Goal: Task Accomplishment & Management: Complete application form

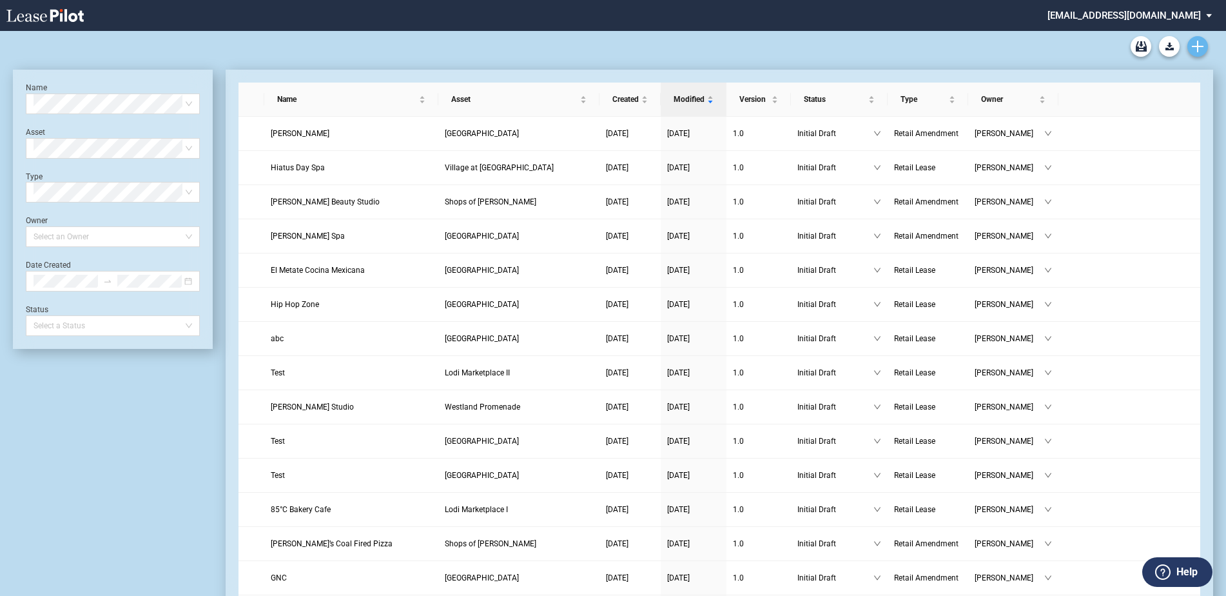
click at [1198, 46] on use "Create new document" at bounding box center [1198, 47] width 12 height 12
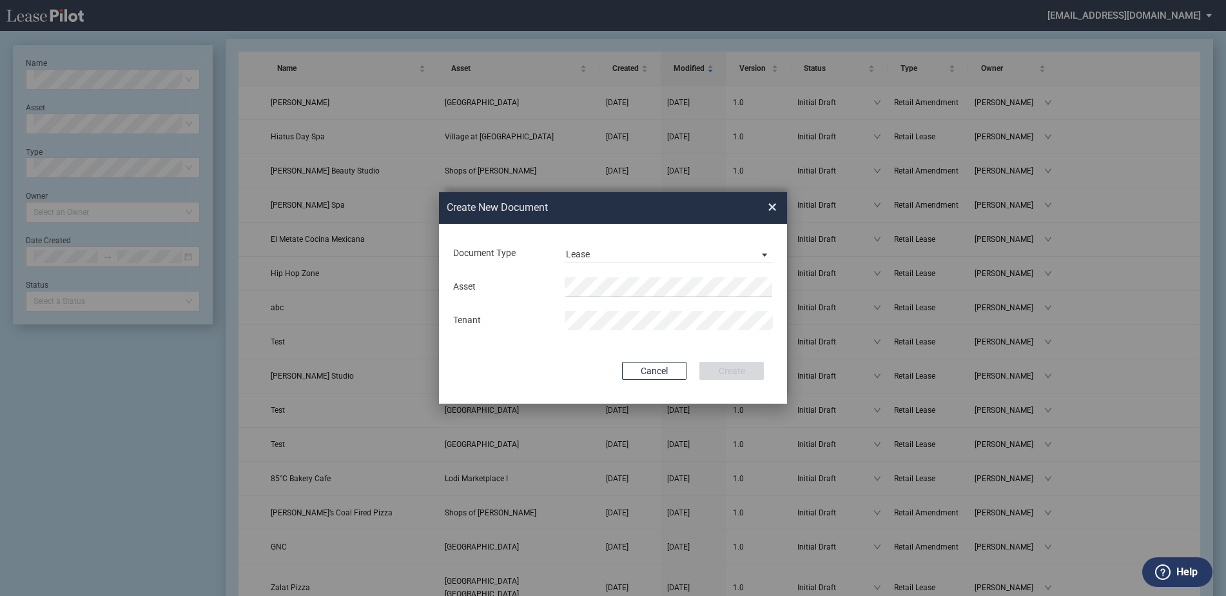
click at [725, 240] on div "Document Type Lease Lease Amendment" at bounding box center [613, 254] width 322 height 34
click at [729, 250] on span "Lease" at bounding box center [658, 254] width 185 height 13
click at [675, 278] on md-option "Amendment" at bounding box center [670, 284] width 229 height 31
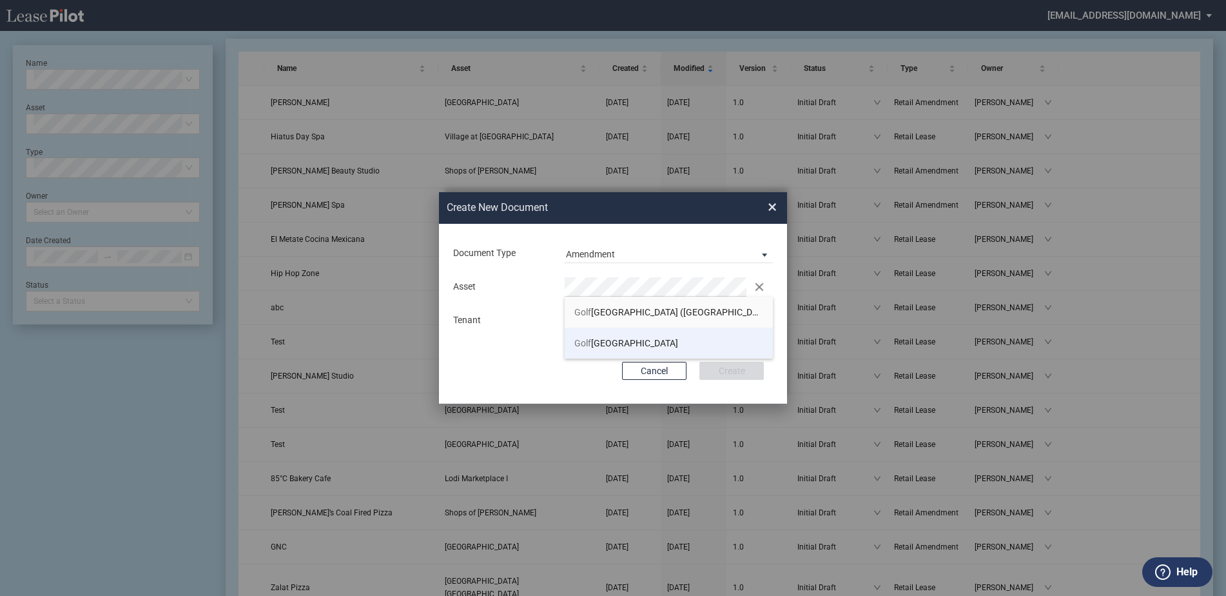
click at [675, 331] on li "Golf Mill Shopping Center" at bounding box center [669, 342] width 208 height 31
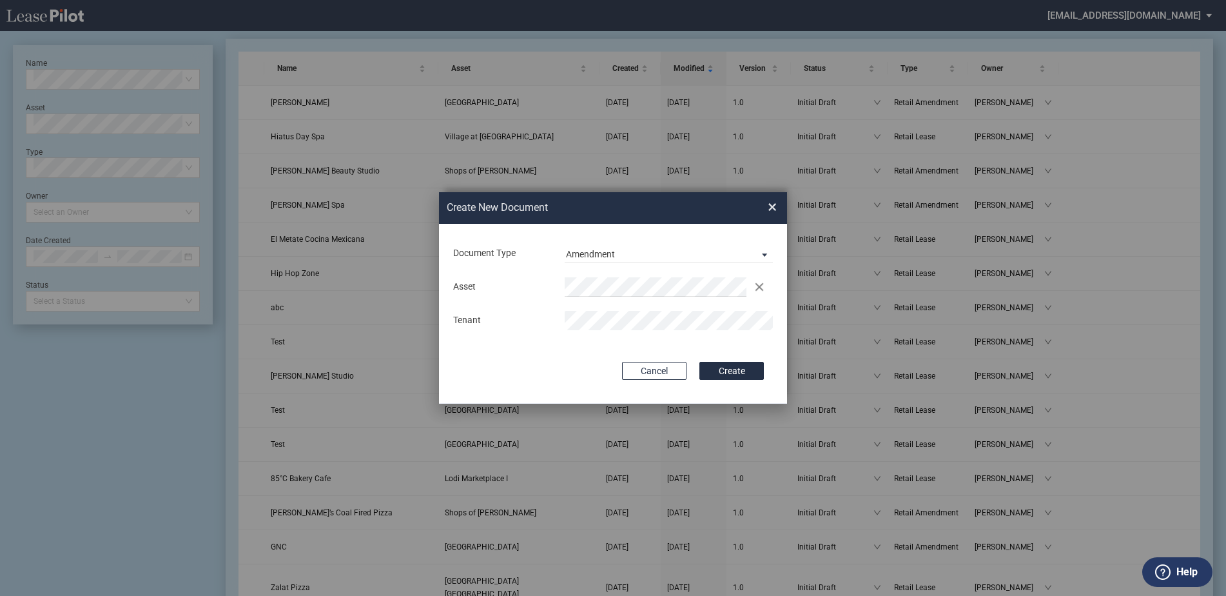
click at [699, 362] on button "Create" at bounding box center [731, 371] width 64 height 18
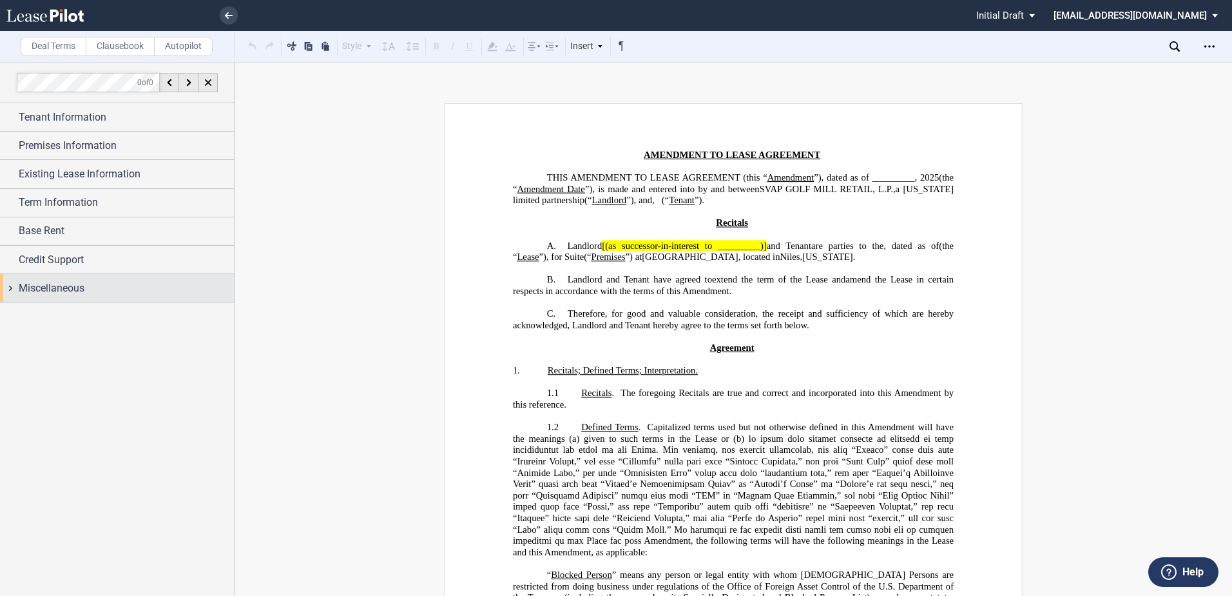
click at [43, 293] on span "Miscellaneous" at bounding box center [52, 287] width 66 height 15
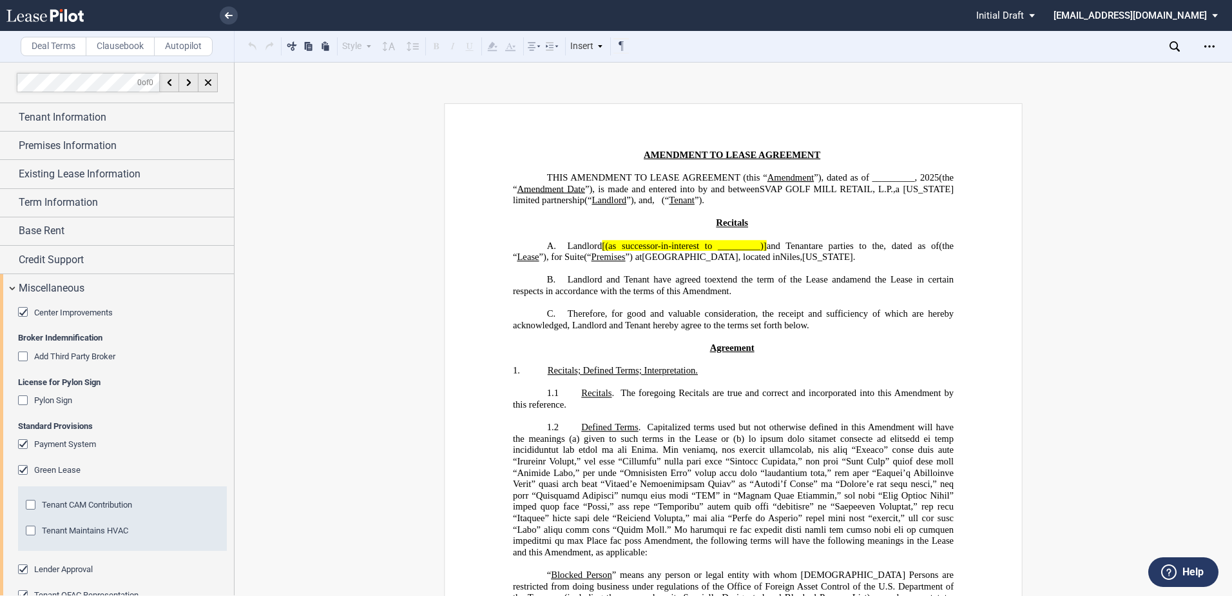
click at [22, 309] on div "Center Improvements" at bounding box center [24, 313] width 13 height 13
click at [24, 441] on div "Payment System" at bounding box center [24, 445] width 13 height 13
click at [23, 465] on div "Green Lease" at bounding box center [24, 471] width 13 height 13
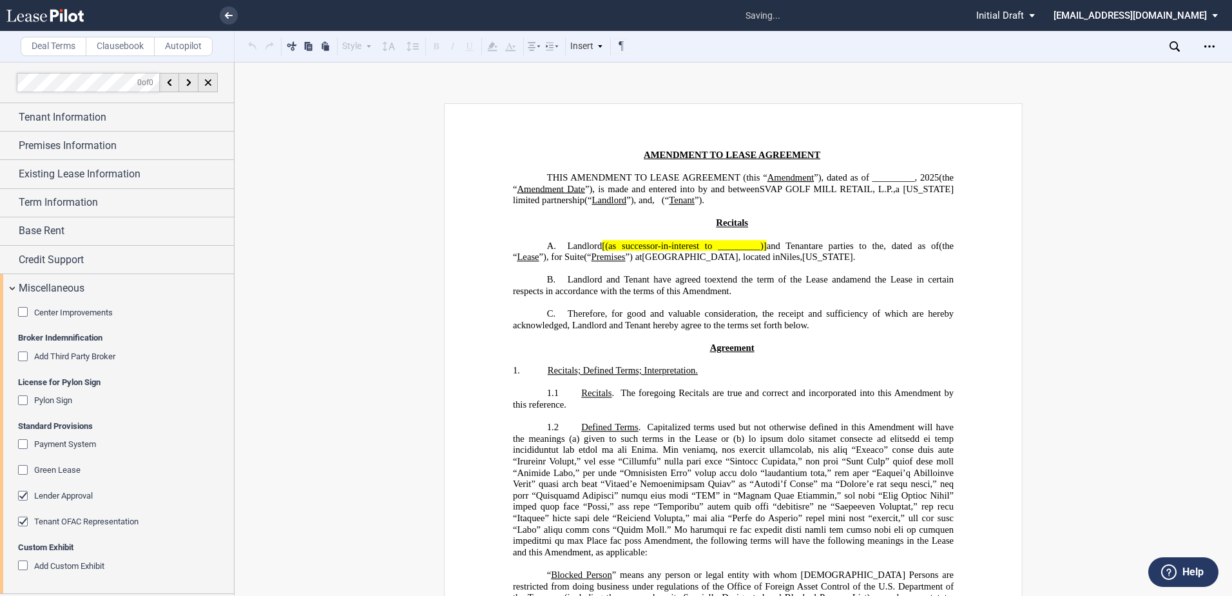
click at [26, 496] on div "Lender Approval" at bounding box center [24, 496] width 13 height 13
click at [28, 521] on div "Tenant OFAC Representation" at bounding box center [24, 522] width 13 height 13
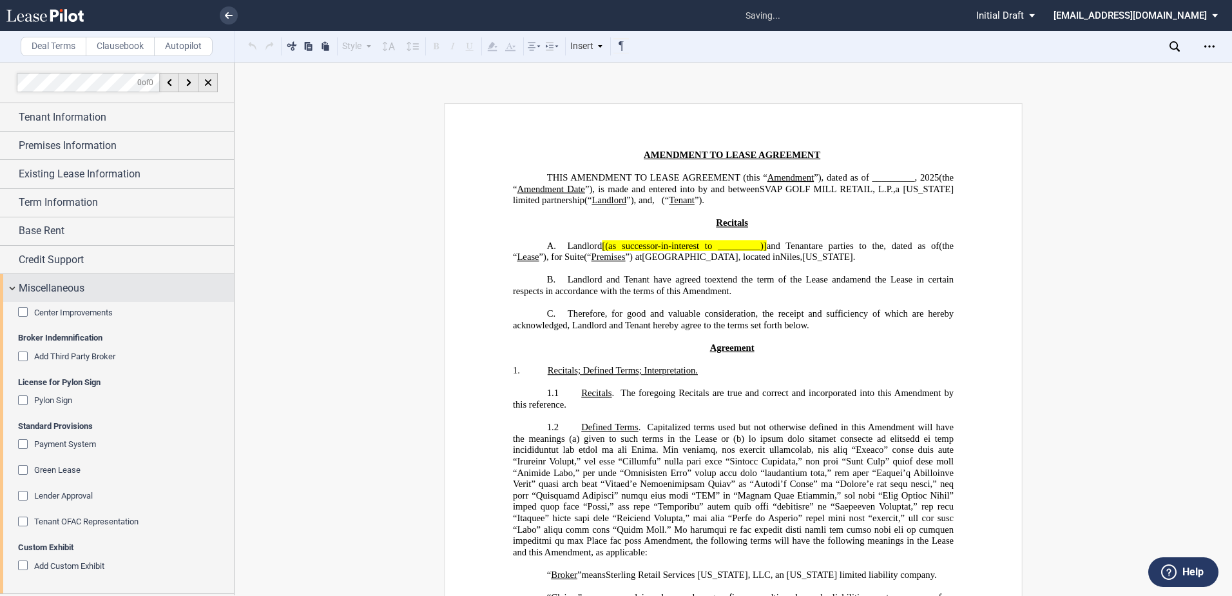
click at [43, 288] on span "Miscellaneous" at bounding box center [52, 287] width 66 height 15
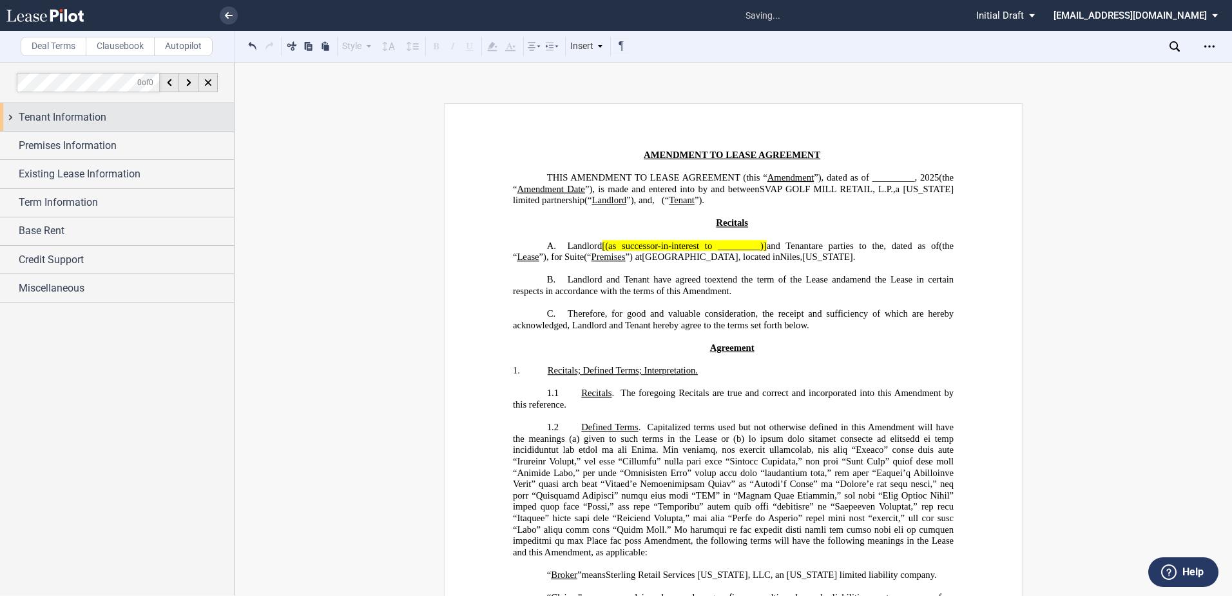
click at [53, 107] on div "Tenant Information" at bounding box center [117, 117] width 234 height 28
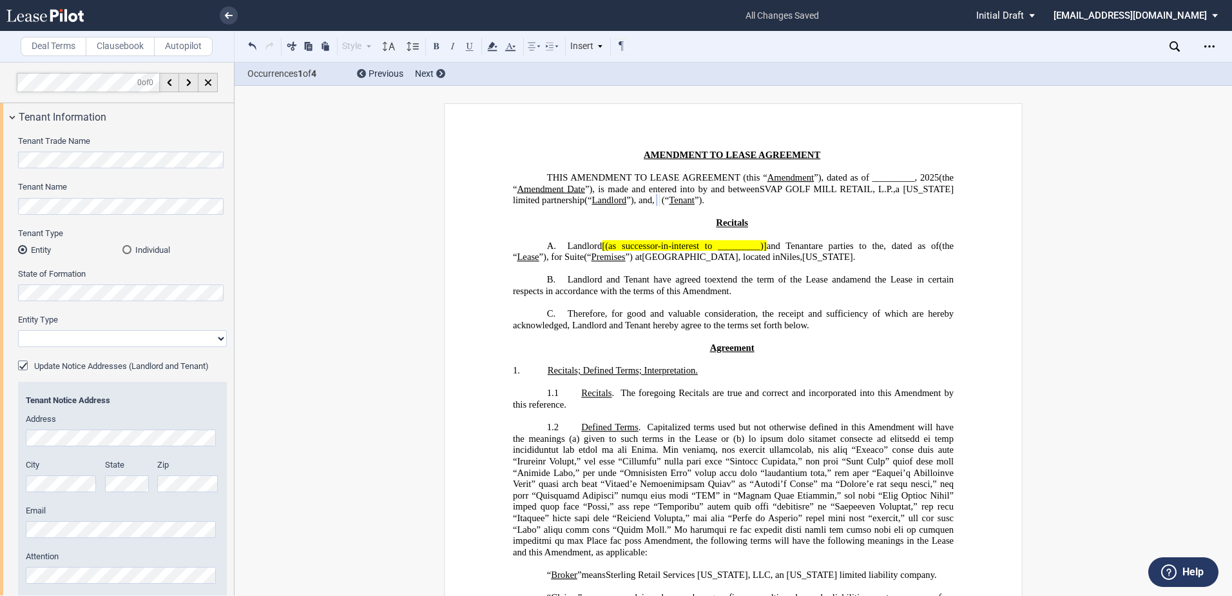
click at [107, 336] on select "Corporation Limited Liability Company General Partnership Limited Partnership O…" at bounding box center [122, 338] width 209 height 17
select select "corporation"
click at [18, 330] on select "Corporation Limited Liability Company General Partnership Limited Partnership O…" at bounding box center [122, 338] width 209 height 17
click at [22, 362] on div "Update Notice Addresses (Landlord and Tenant)" at bounding box center [24, 366] width 13 height 13
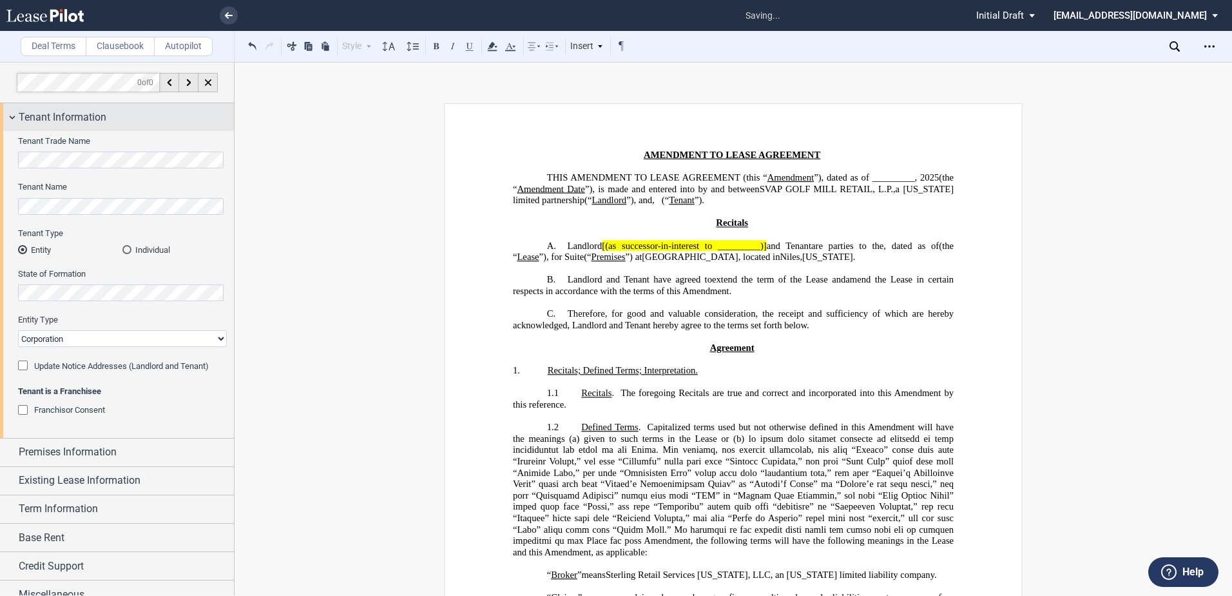
click at [55, 115] on span "Tenant Information" at bounding box center [63, 117] width 88 height 15
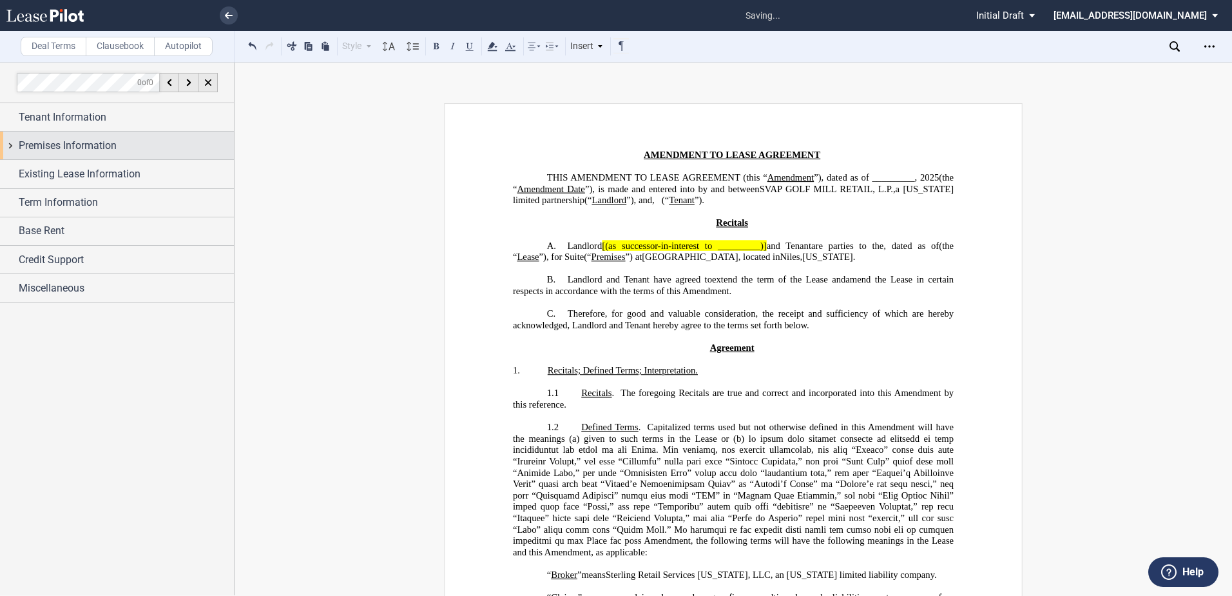
click at [53, 141] on span "Premises Information" at bounding box center [68, 145] width 98 height 15
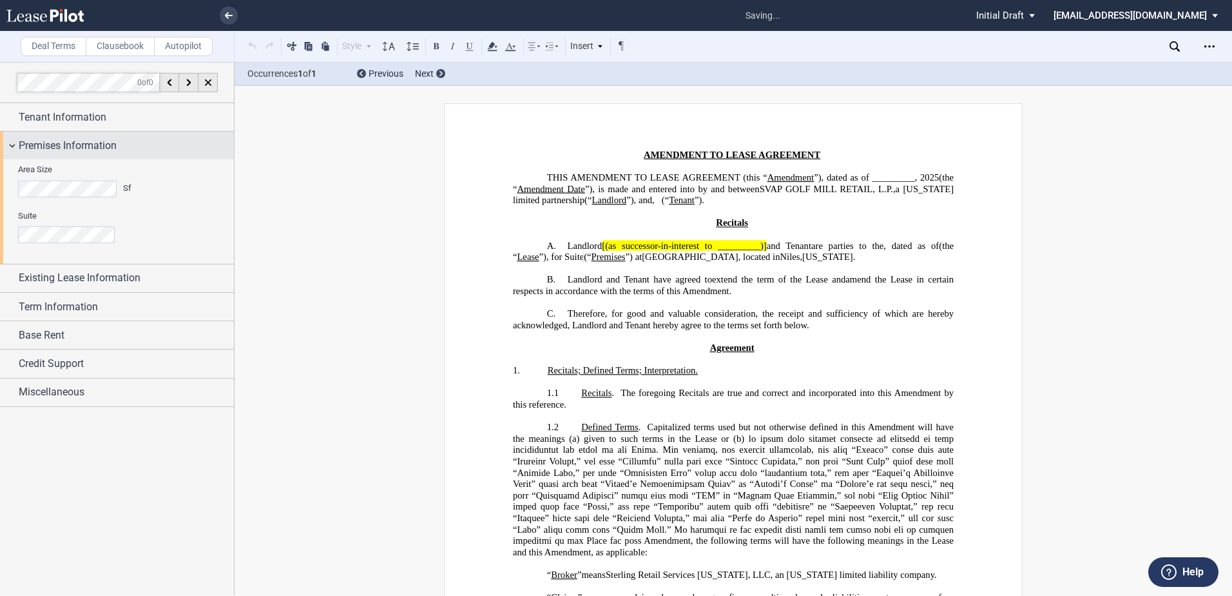
click at [68, 142] on span "Premises Information" at bounding box center [68, 145] width 98 height 15
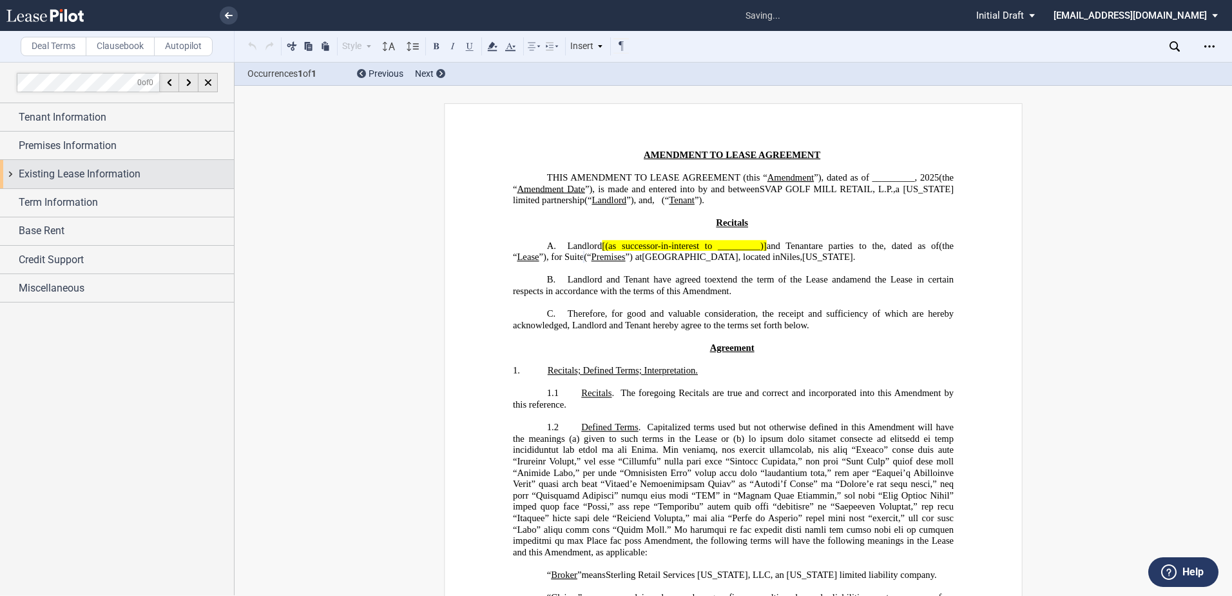
click at [77, 175] on span "Existing Lease Information" at bounding box center [80, 173] width 122 height 15
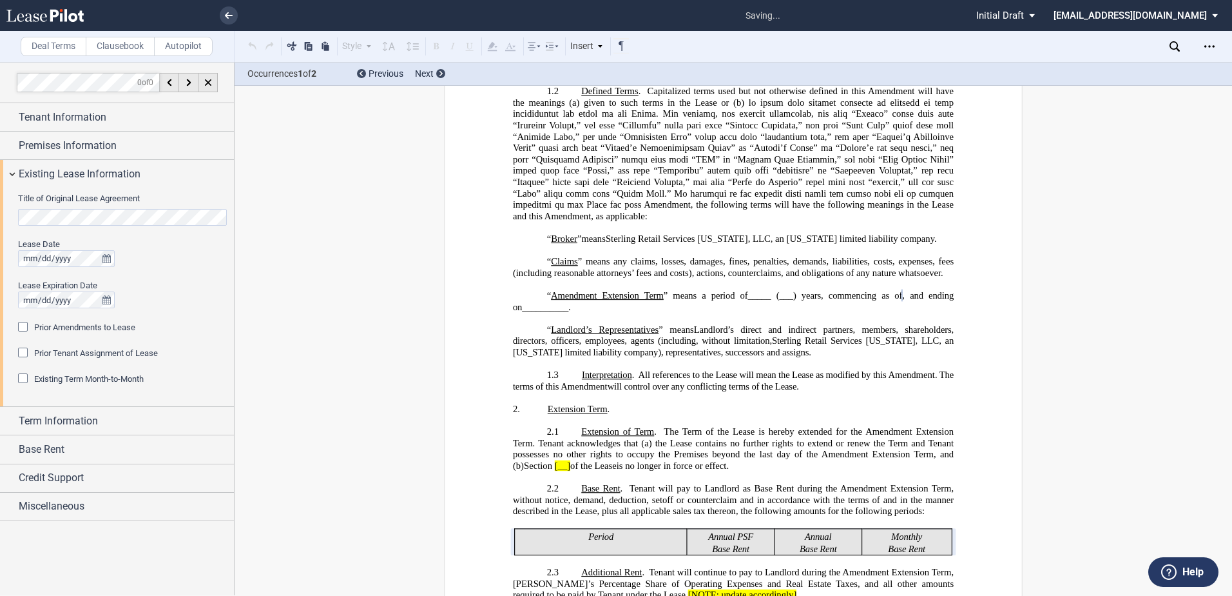
scroll to position [365, 0]
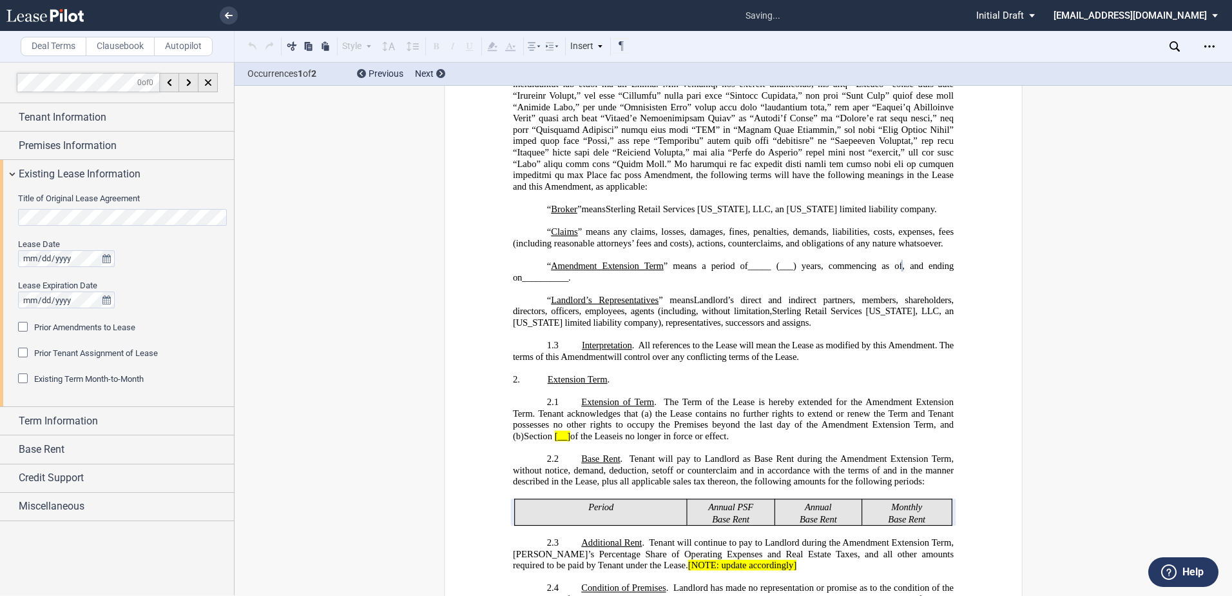
click at [53, 324] on span "Prior Amendments to Lease" at bounding box center [84, 327] width 101 height 10
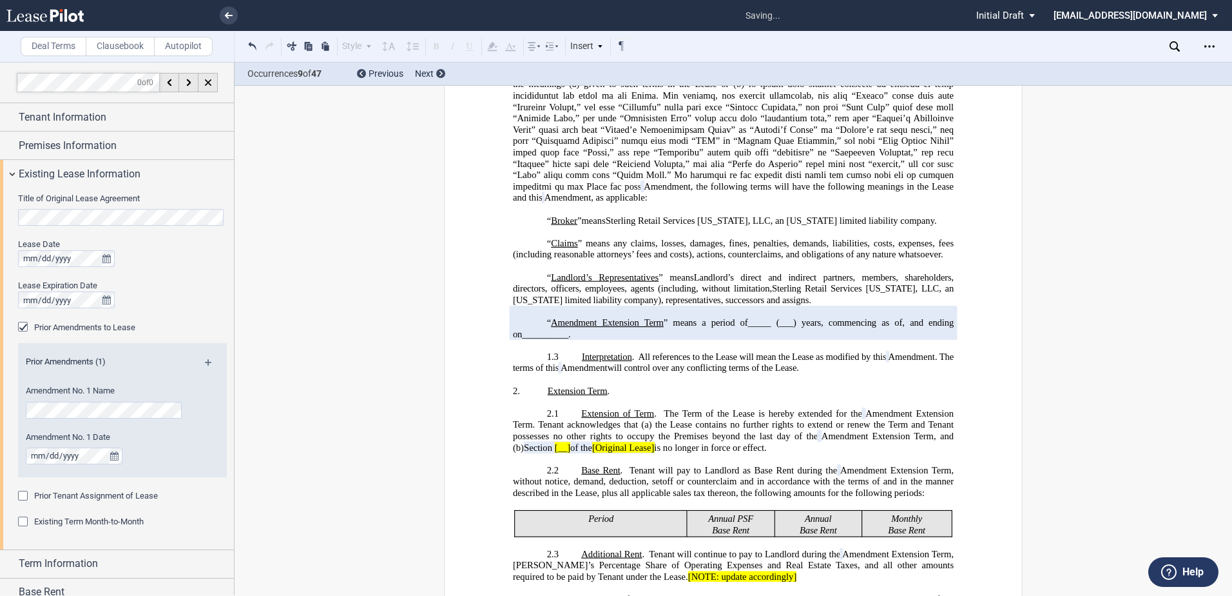
click at [206, 366] on md-icon at bounding box center [213, 366] width 17 height 15
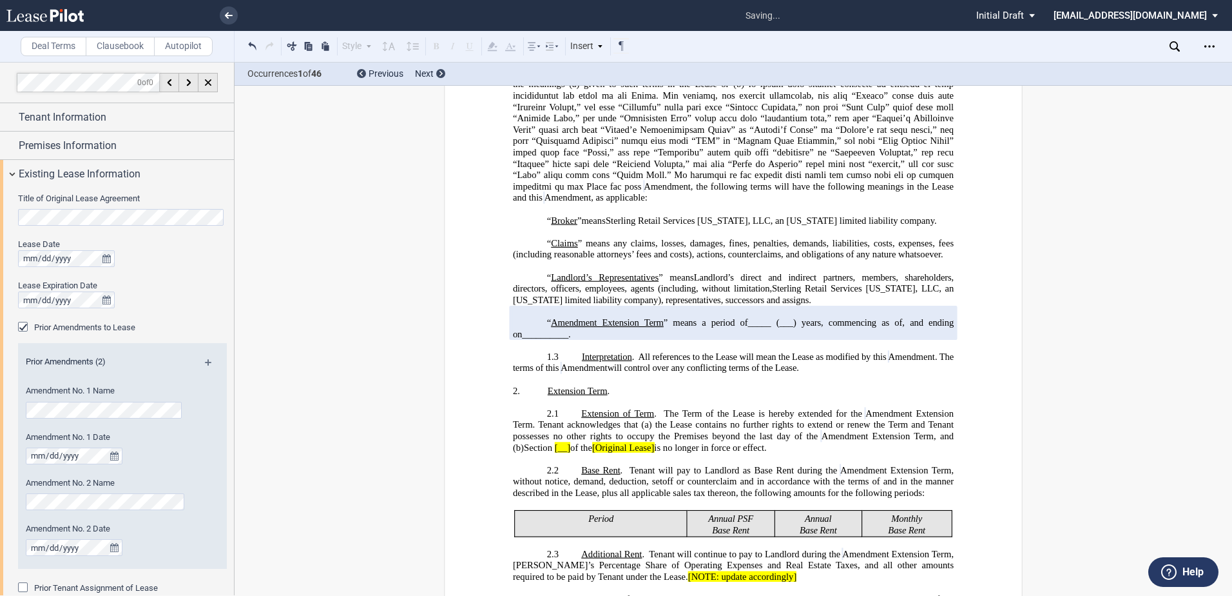
scroll to position [377, 0]
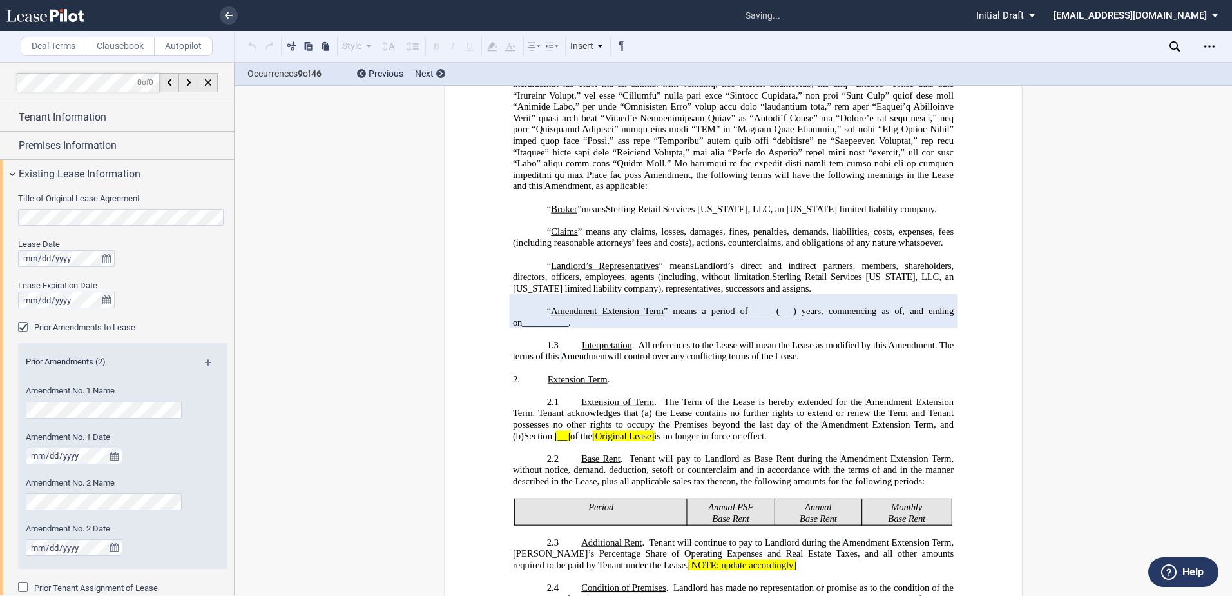
click at [206, 365] on md-icon at bounding box center [213, 366] width 17 height 15
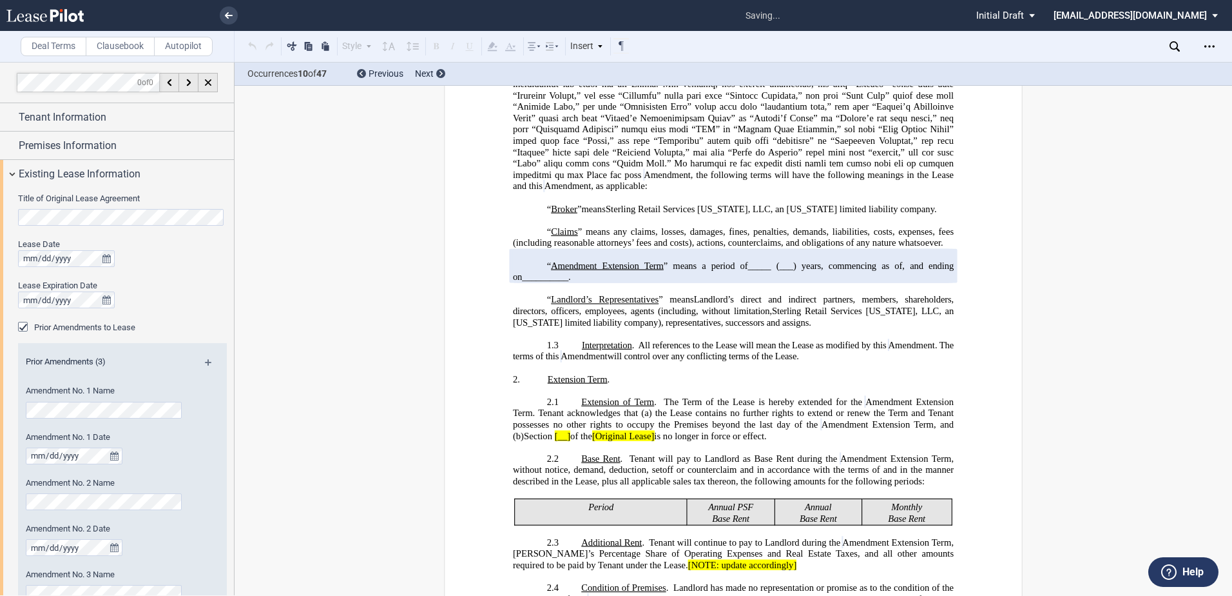
click at [206, 365] on md-icon at bounding box center [213, 366] width 17 height 15
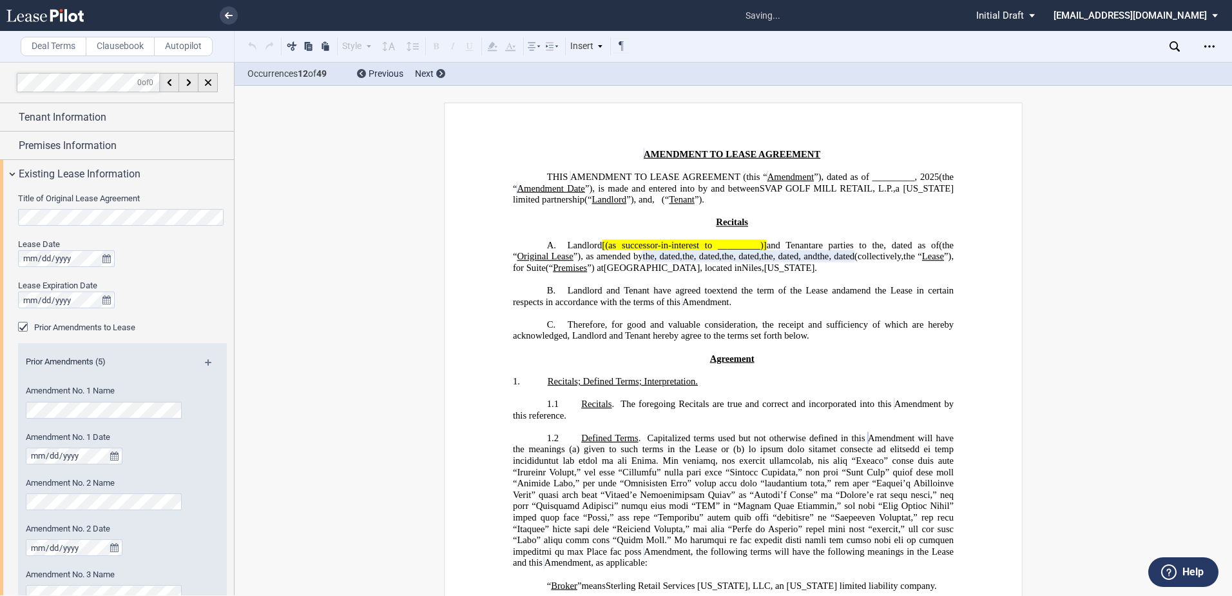
scroll to position [0, 0]
click at [208, 357] on div "Prior Amendments (5)" at bounding box center [122, 364] width 209 height 16
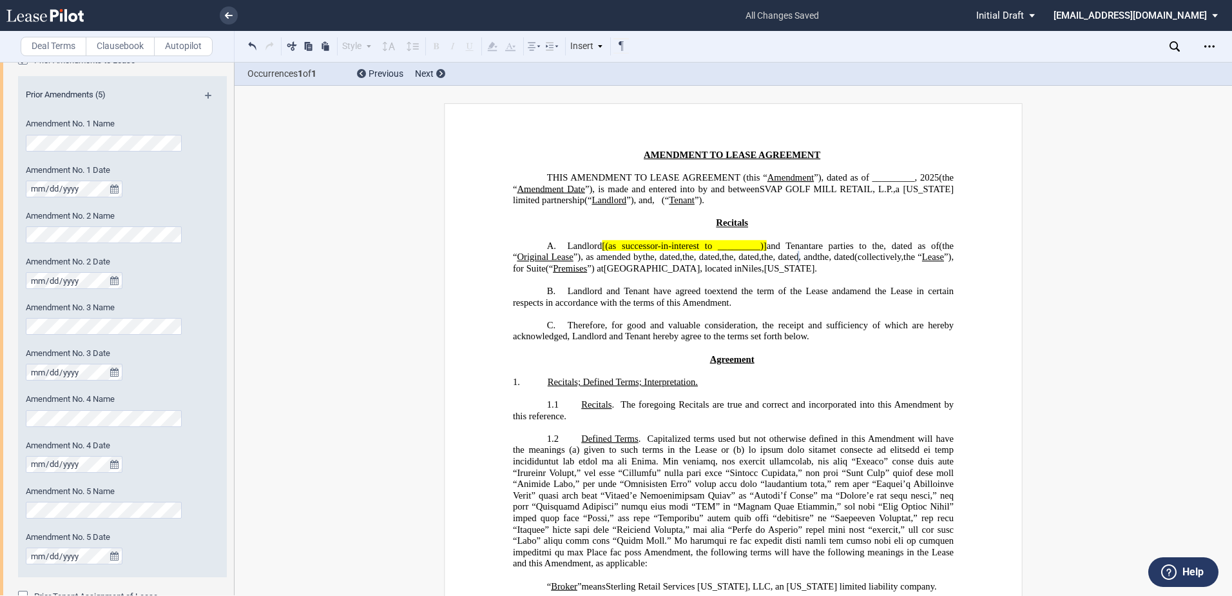
scroll to position [193, 0]
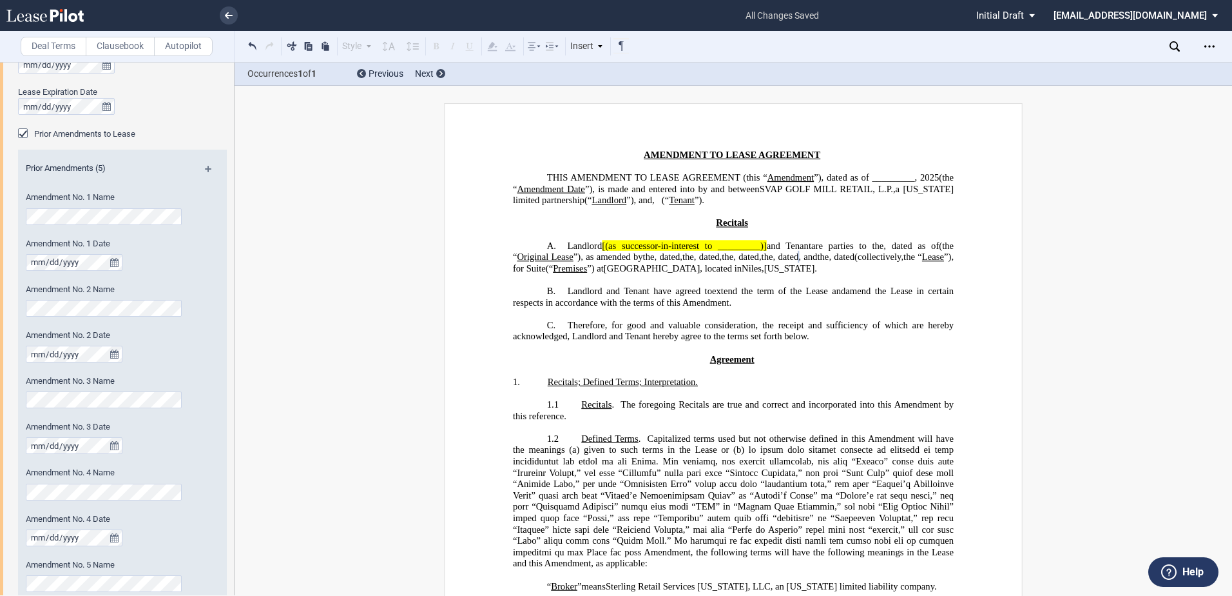
click at [205, 170] on md-icon at bounding box center [213, 173] width 17 height 15
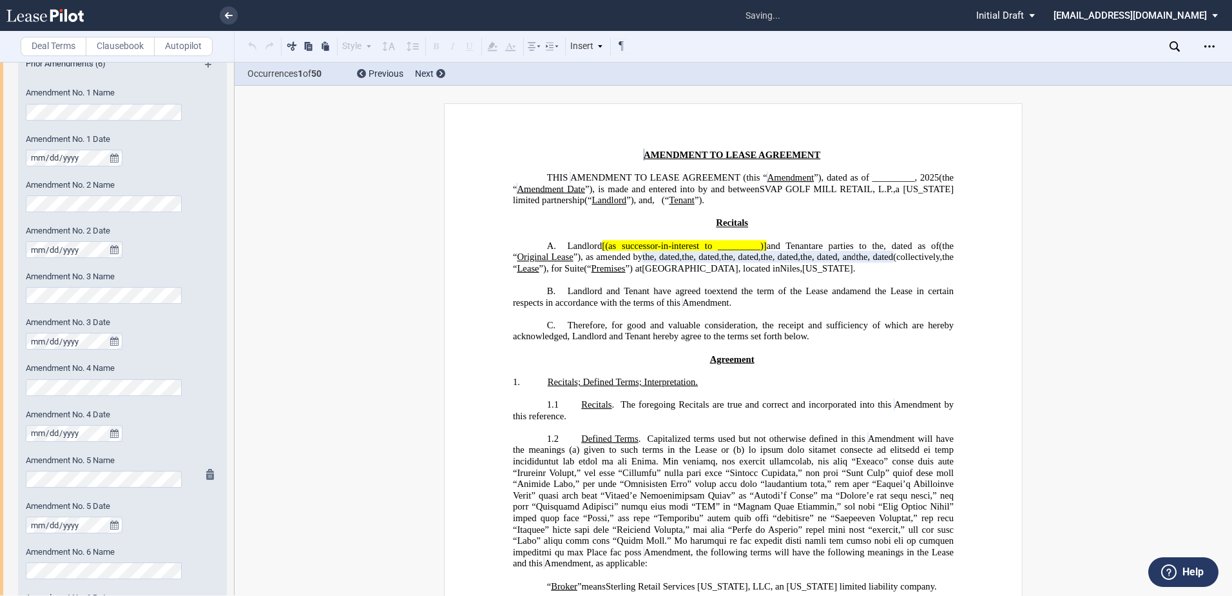
scroll to position [387, 0]
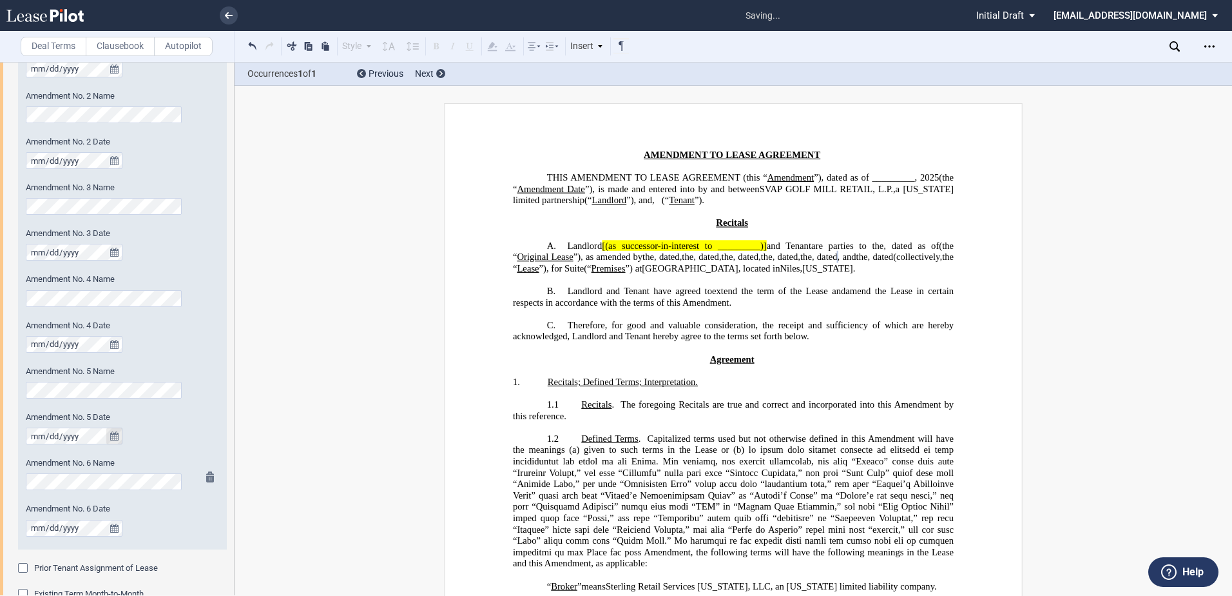
click at [66, 493] on div "Amendment No. 6 Name" at bounding box center [105, 480] width 174 height 46
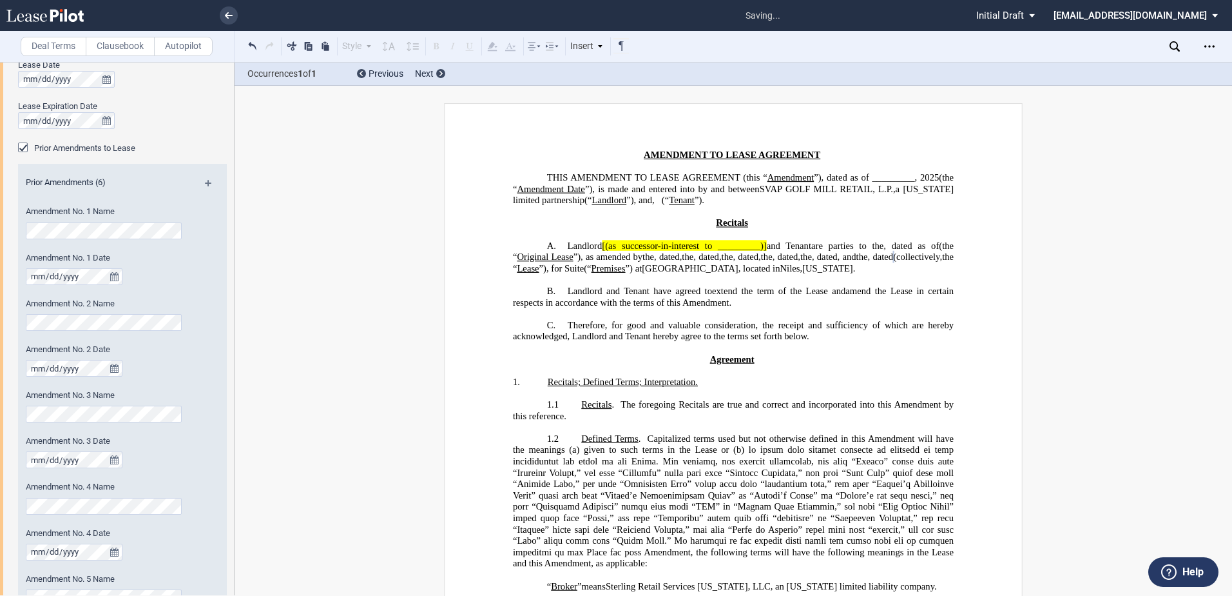
scroll to position [64, 0]
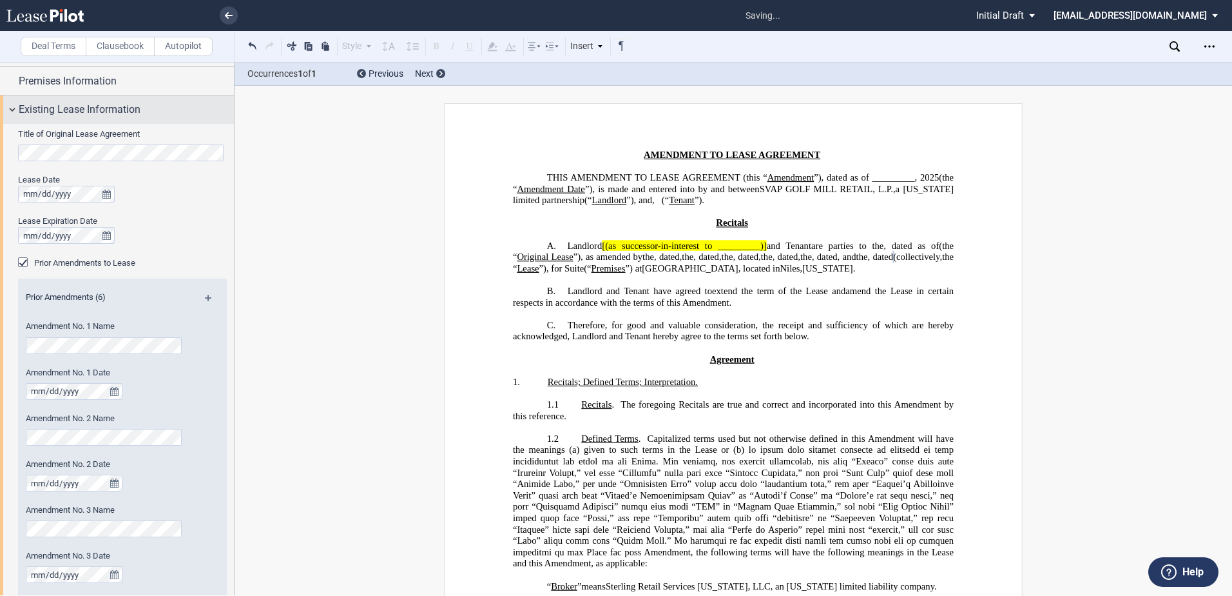
click at [23, 109] on span "Existing Lease Information" at bounding box center [80, 109] width 122 height 15
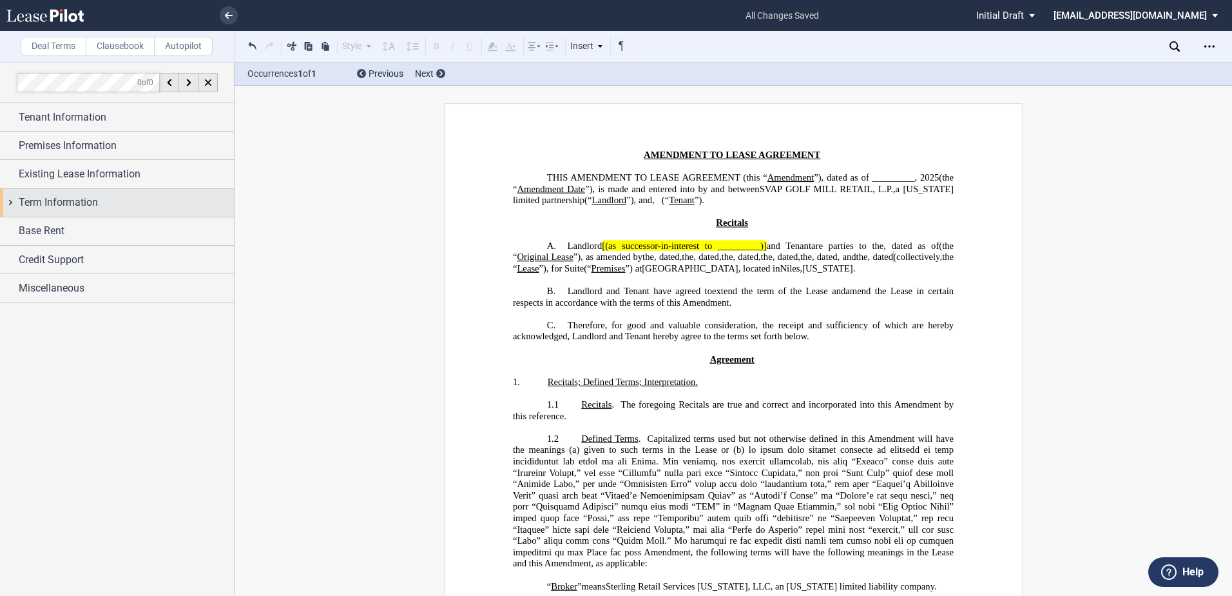
click at [18, 195] on div "Term Information" at bounding box center [117, 203] width 234 height 28
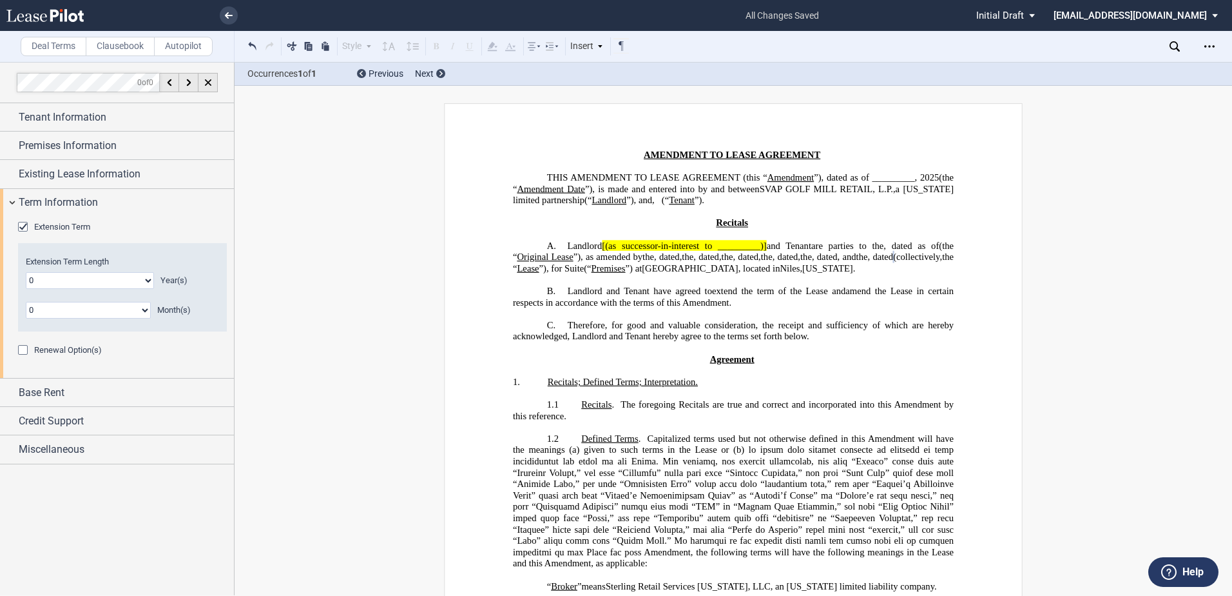
click at [46, 275] on select "0 1 2 3 4 5 6 7 8 9 10 11 12 13 14 15 16 17 18 19 20" at bounding box center [90, 280] width 128 height 17
select select "number:1"
click at [26, 272] on select "0 1 2 3 4 5 6 7 8 9 10 11 12 13 14 15 16 17 18 19 20" at bounding box center [90, 280] width 128 height 17
drag, startPoint x: 48, startPoint y: 199, endPoint x: 47, endPoint y: 207, distance: 8.4
click at [48, 199] on span "Term Information" at bounding box center [58, 202] width 79 height 15
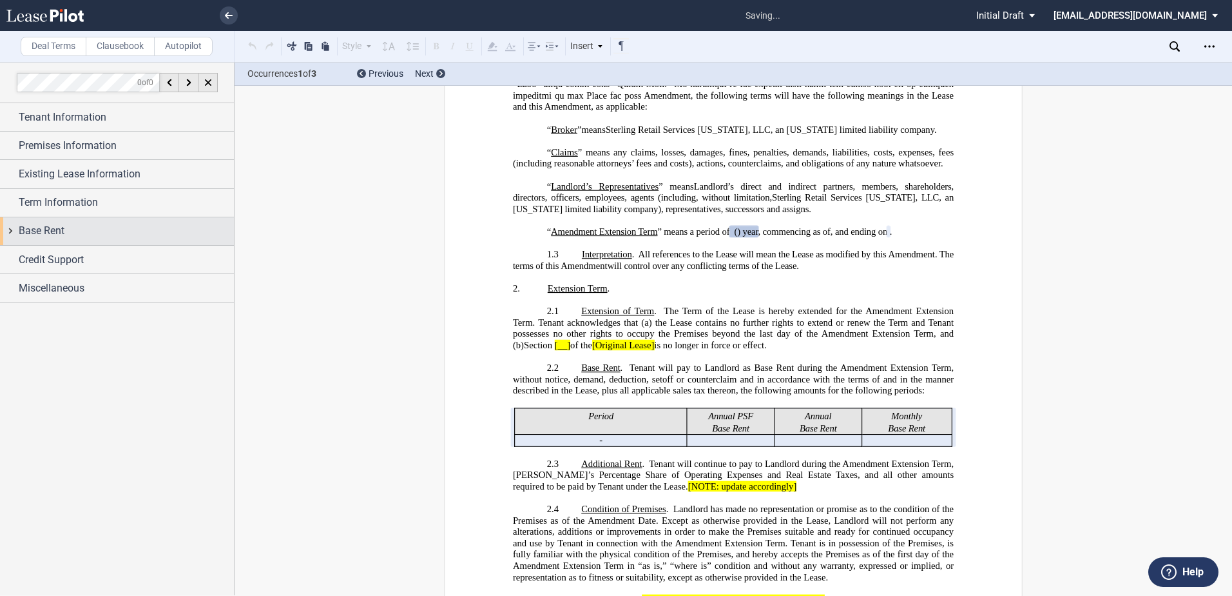
click at [52, 222] on div "Base Rent" at bounding box center [117, 231] width 234 height 28
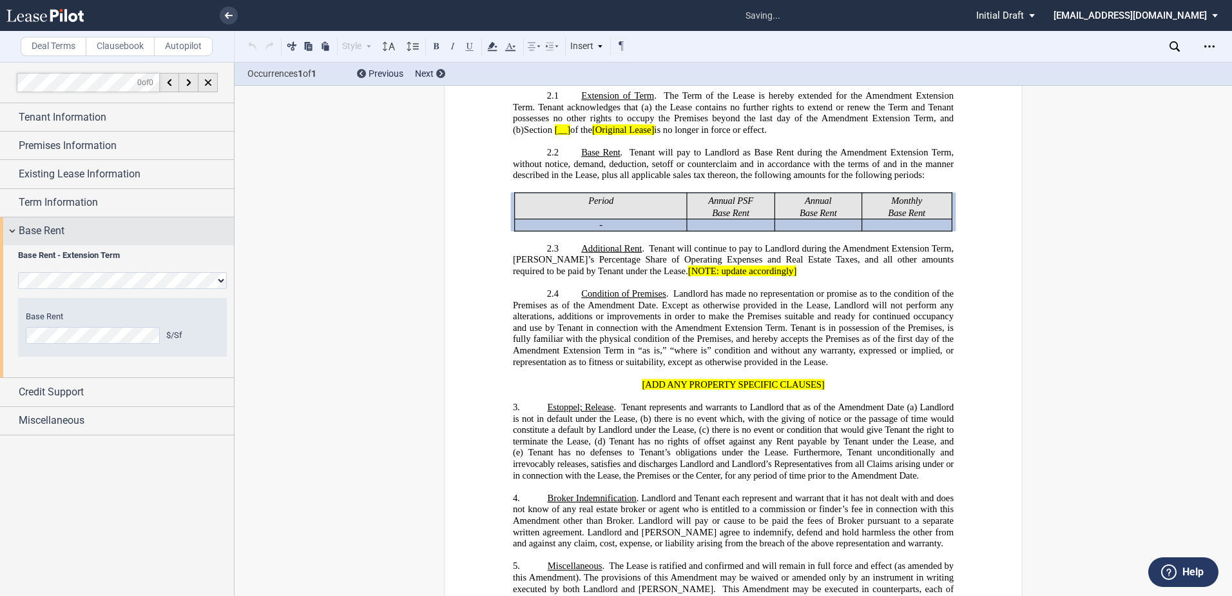
scroll to position [674, 0]
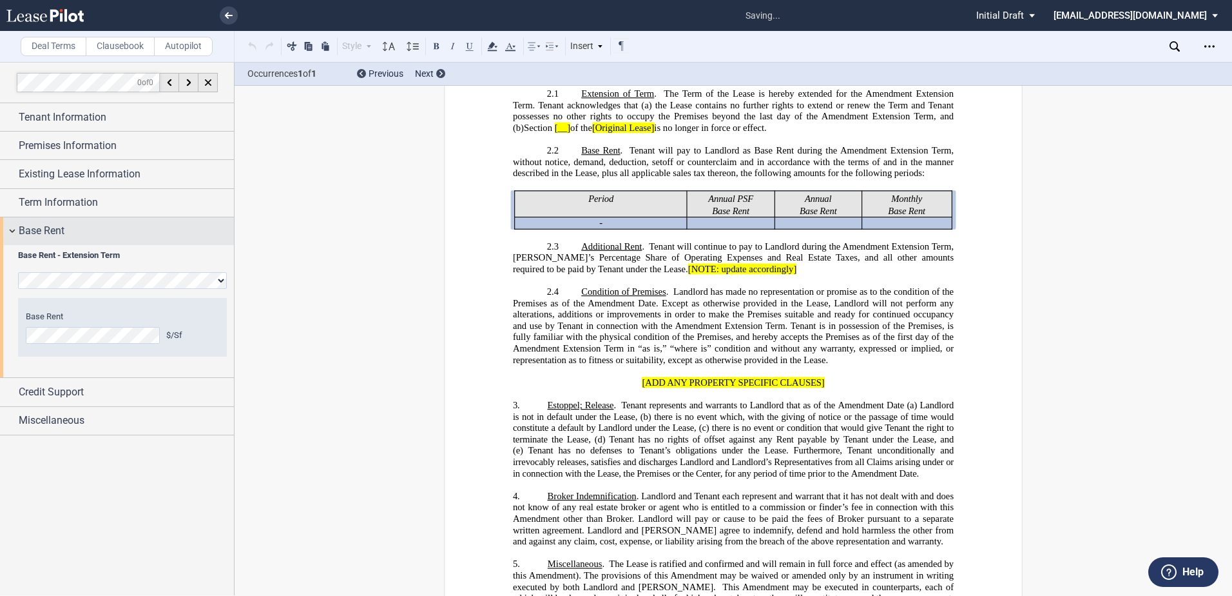
drag, startPoint x: 78, startPoint y: 220, endPoint x: 76, endPoint y: 228, distance: 7.3
click at [77, 221] on div "Base Rent" at bounding box center [117, 231] width 234 height 28
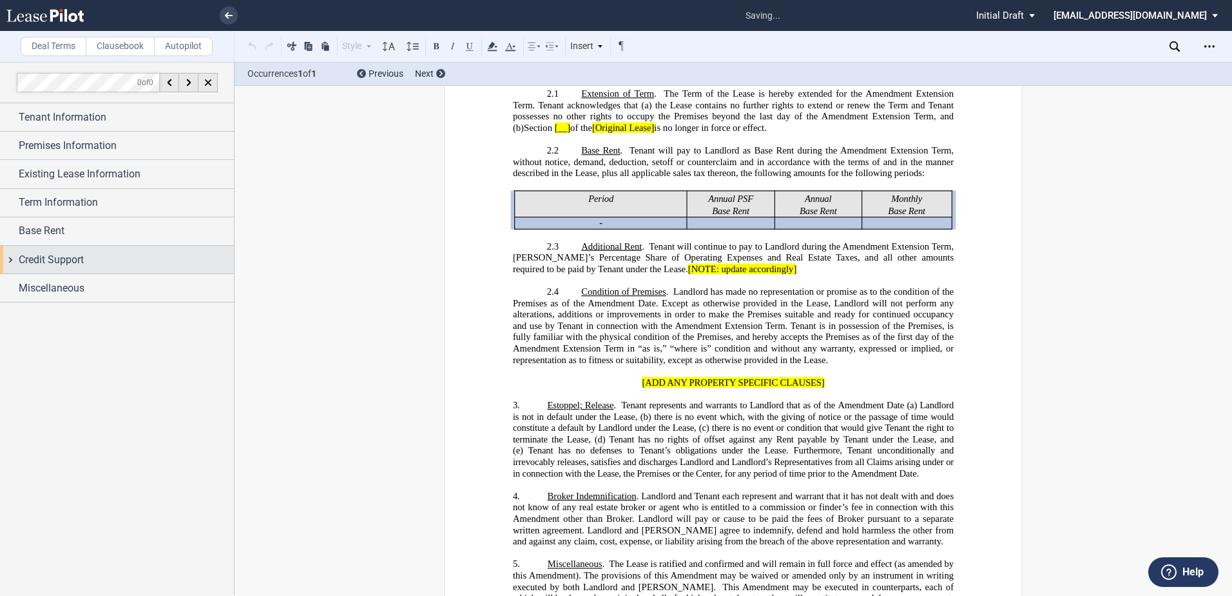
click at [82, 273] on div "Credit Support" at bounding box center [117, 260] width 234 height 28
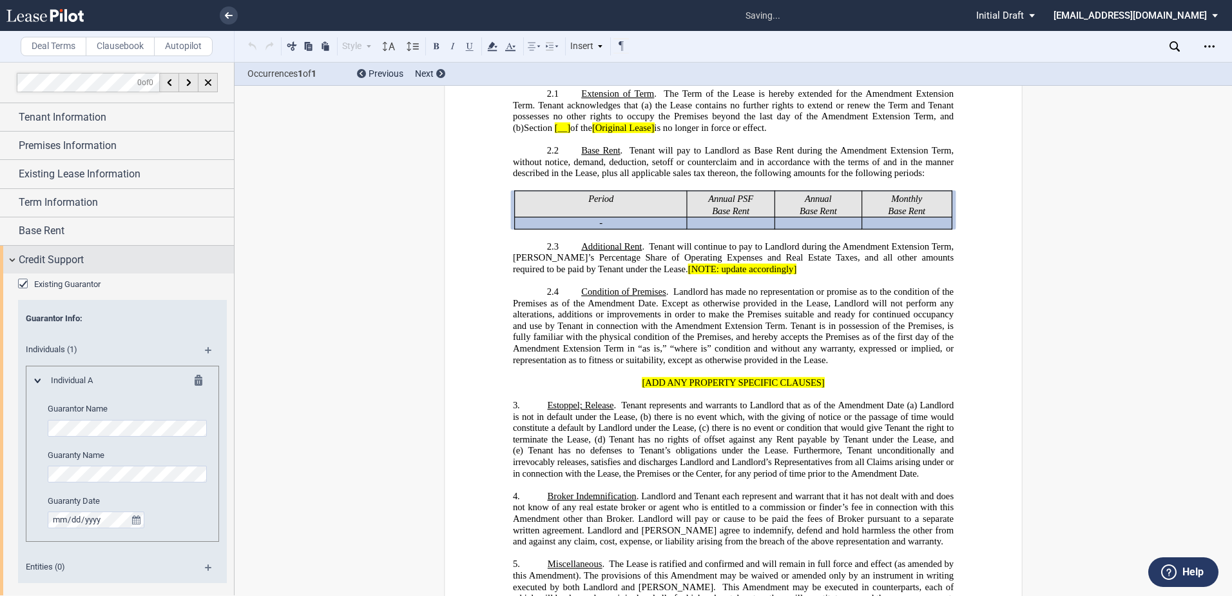
click at [82, 265] on span "Credit Support" at bounding box center [51, 259] width 65 height 15
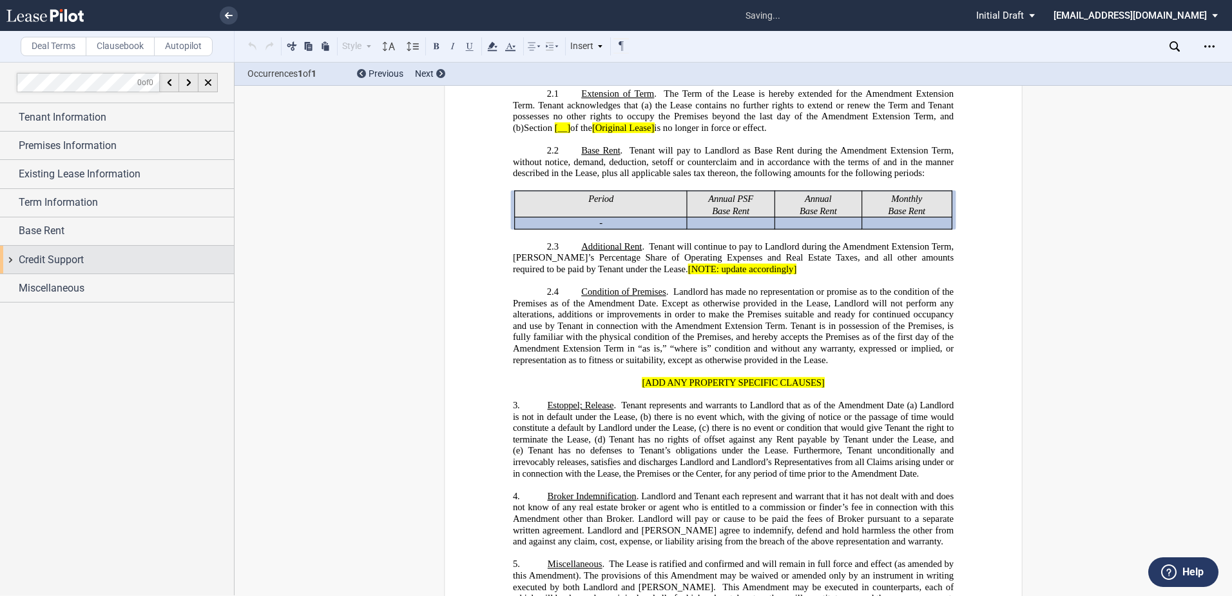
click at [34, 260] on span "Credit Support" at bounding box center [51, 259] width 65 height 15
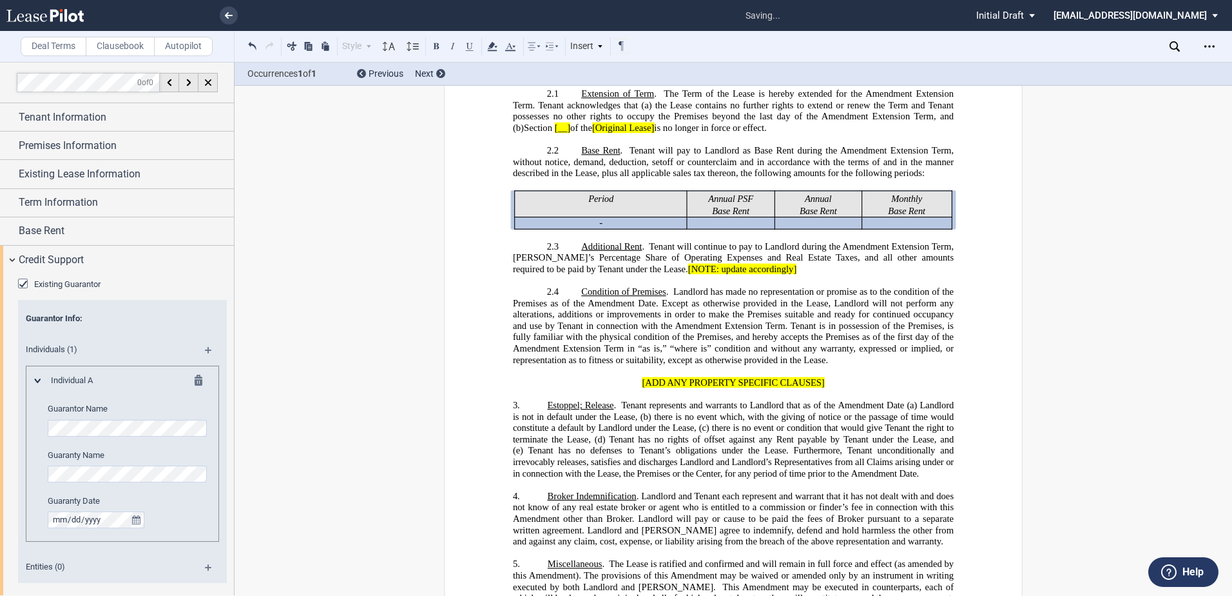
click at [23, 282] on div "Existing Guarantor" at bounding box center [24, 284] width 13 height 13
click at [47, 260] on span "Credit Support" at bounding box center [51, 259] width 65 height 15
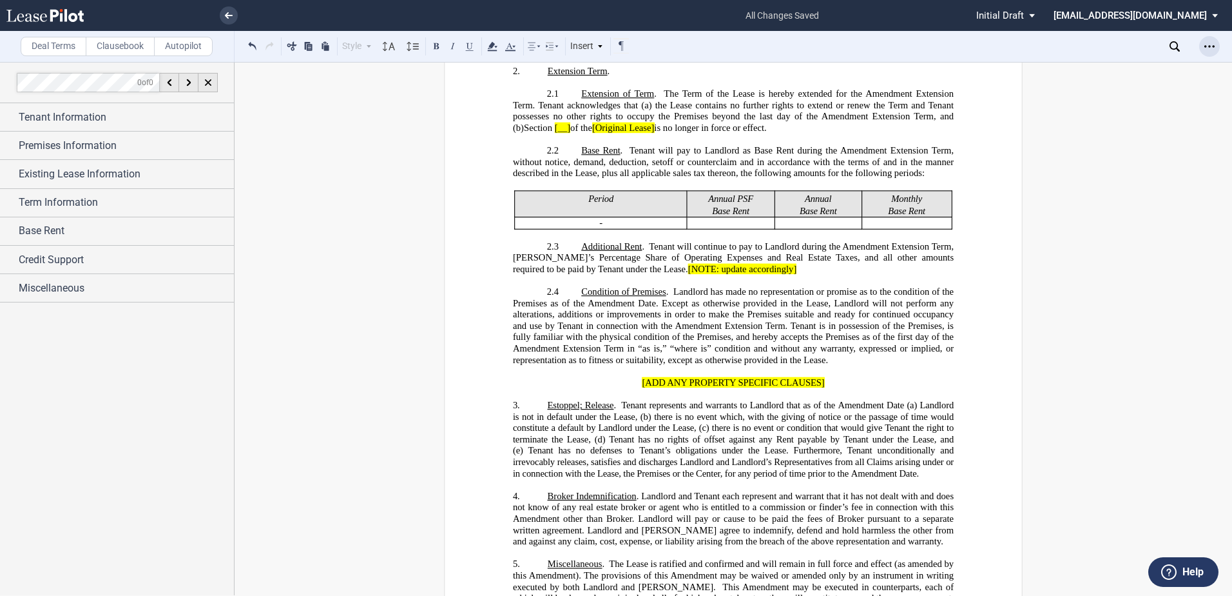
click at [1206, 47] on use "Open Lease options menu" at bounding box center [1210, 46] width 10 height 2
click at [1151, 62] on div "Download" at bounding box center [1130, 69] width 180 height 17
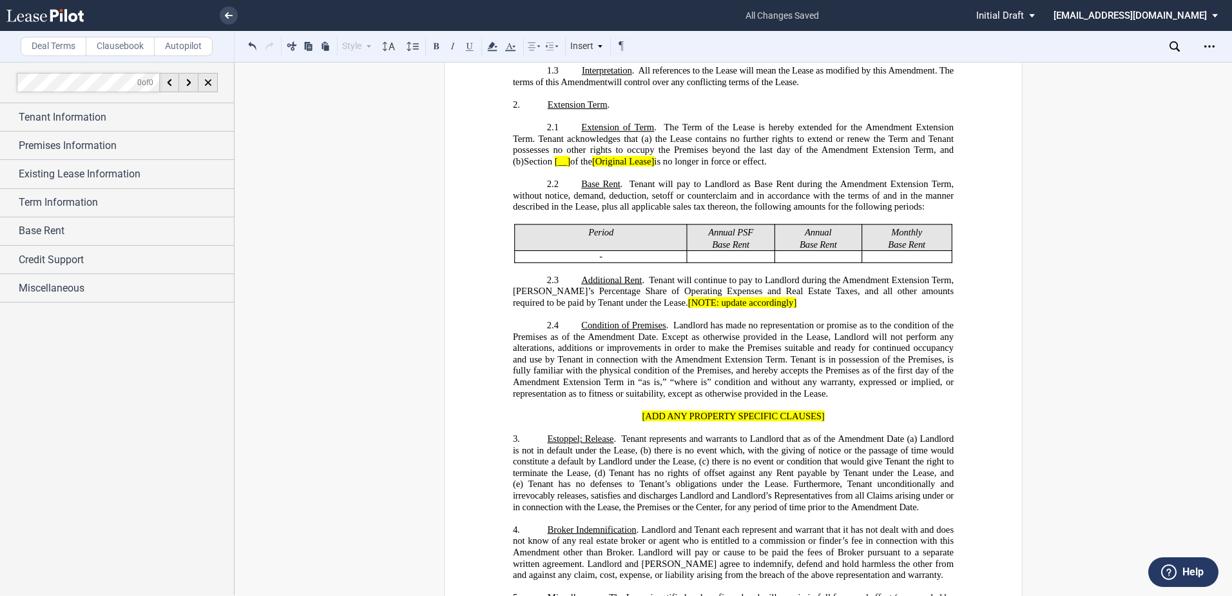
scroll to position [609, 0]
